Goal: Information Seeking & Learning: Learn about a topic

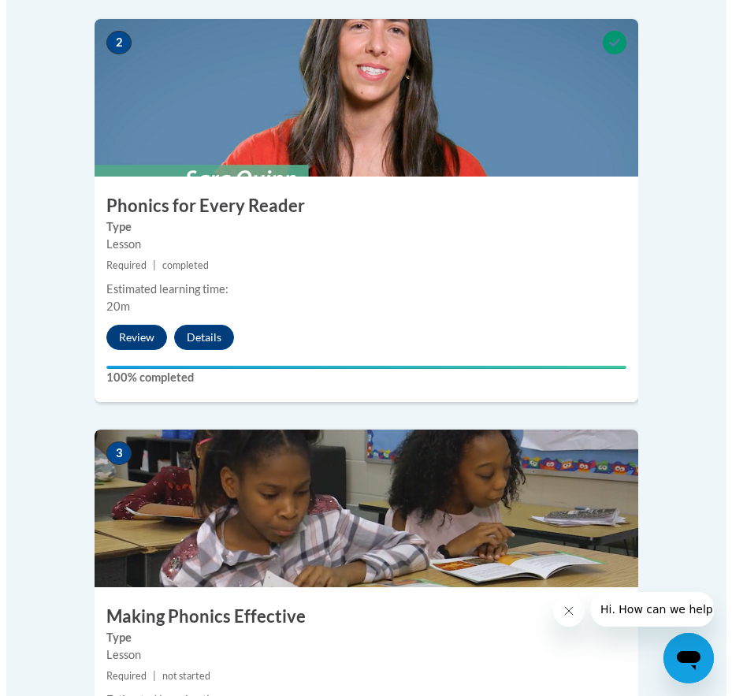
scroll to position [1182, 0]
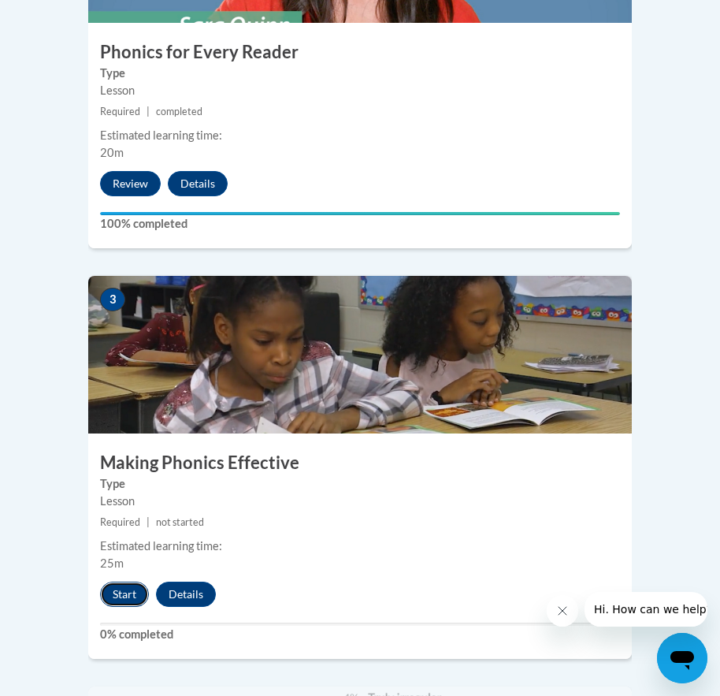
click at [123, 582] on button "Start" at bounding box center [124, 594] width 49 height 25
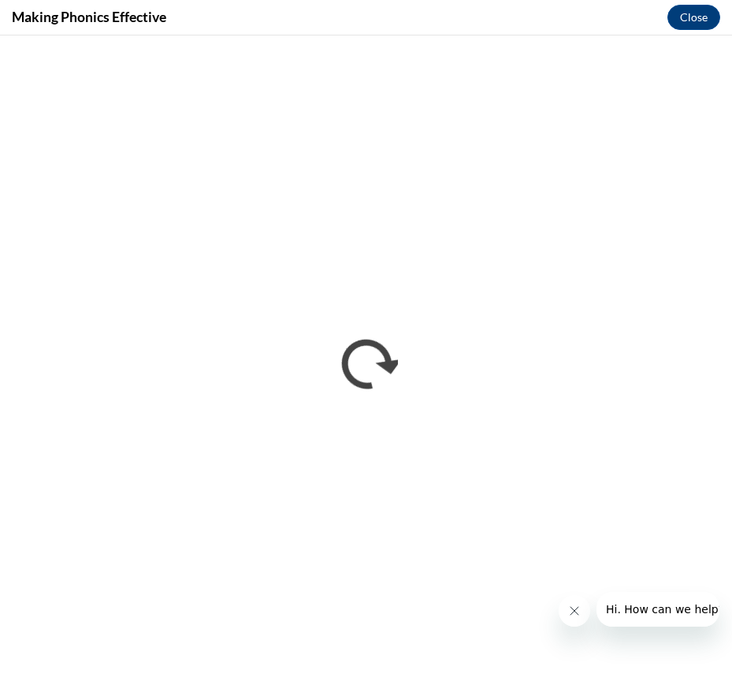
scroll to position [0, 0]
